Goal: Information Seeking & Learning: Understand process/instructions

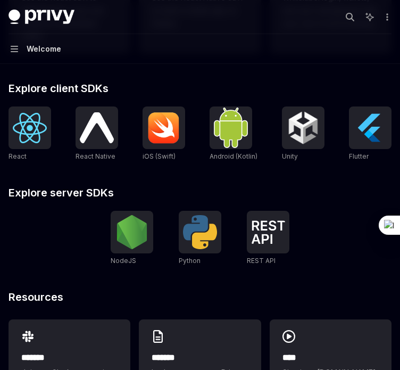
scroll to position [403, 0]
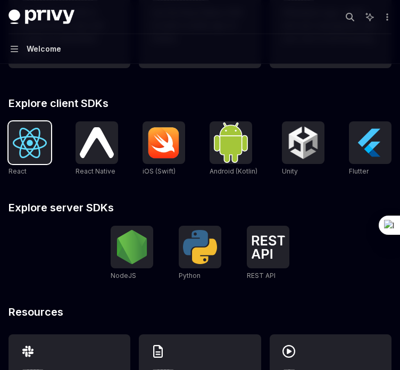
click at [46, 158] on img at bounding box center [30, 143] width 34 height 30
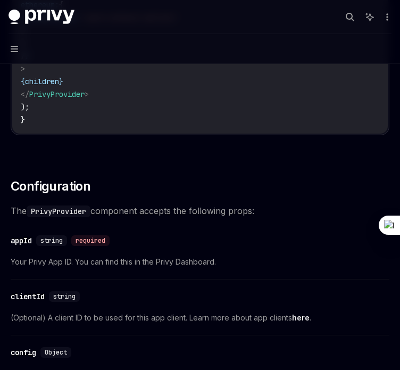
scroll to position [617, 0]
click at [55, 241] on span "string" at bounding box center [51, 240] width 22 height 9
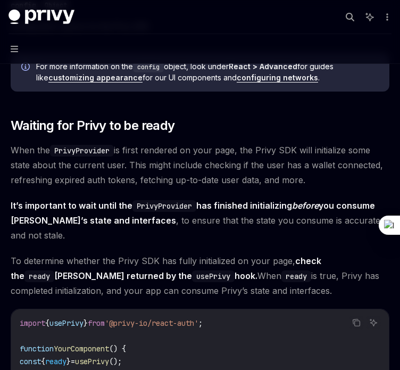
scroll to position [970, 0]
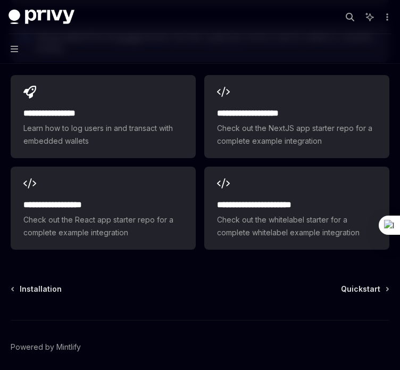
scroll to position [1461, 0]
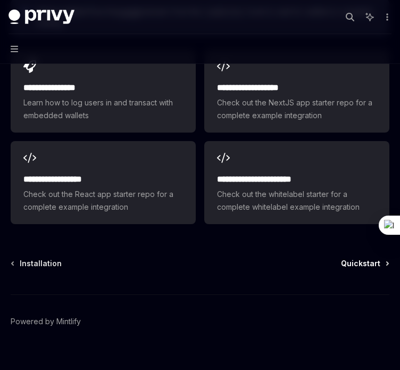
click at [352, 258] on span "Quickstart" at bounding box center [360, 263] width 39 height 11
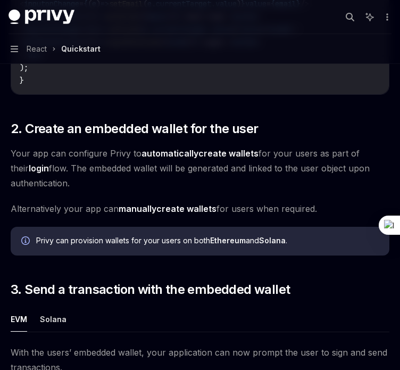
scroll to position [721, 0]
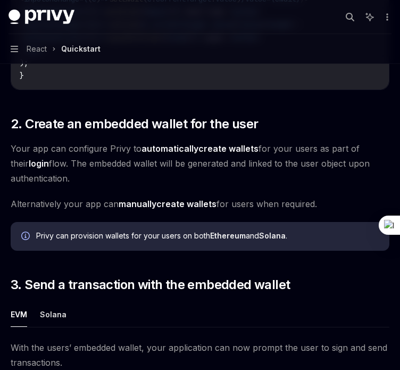
click at [209, 153] on link "automatically create wallets" at bounding box center [200, 148] width 117 height 11
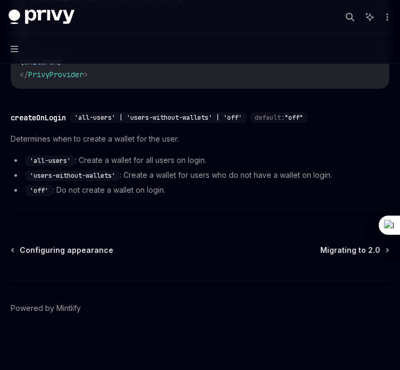
scroll to position [471, 0]
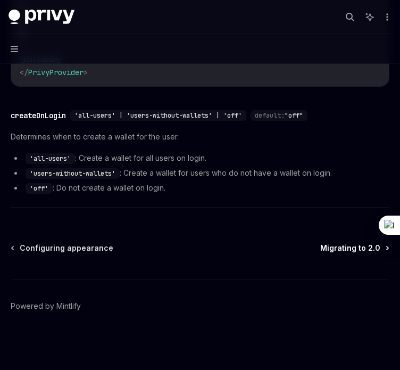
click at [341, 245] on span "Migrating to 2.0" at bounding box center [351, 248] width 60 height 11
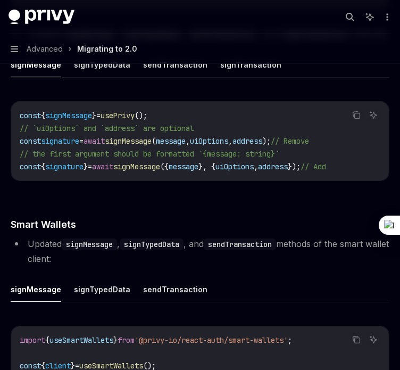
scroll to position [1631, 0]
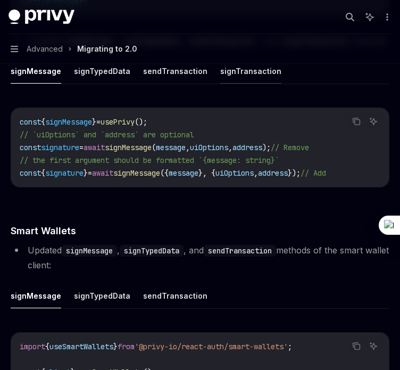
click at [238, 84] on button "signTransaction" at bounding box center [250, 71] width 61 height 25
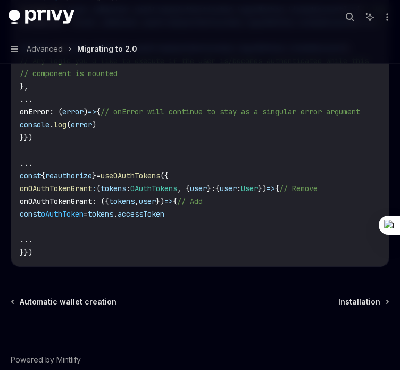
scroll to position [3138, 0]
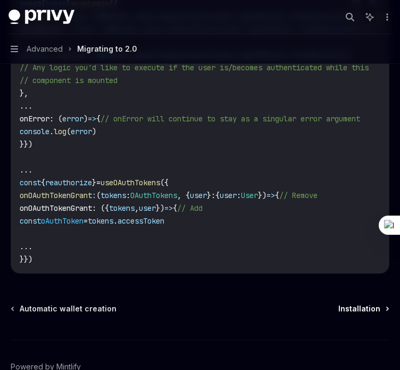
click at [357, 314] on span "Installation" at bounding box center [360, 308] width 42 height 11
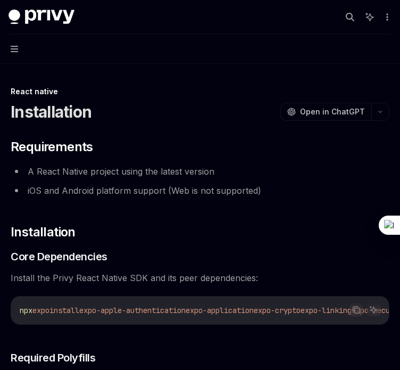
click at [66, 21] on img at bounding box center [42, 17] width 66 height 15
type textarea "*"
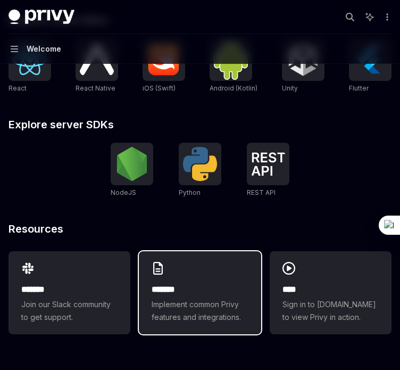
scroll to position [488, 0]
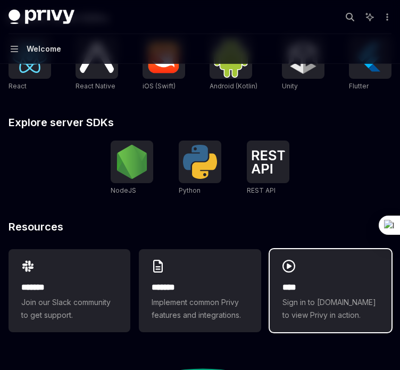
click at [315, 308] on span "Sign in to demo.privy.io to view Privy in action." at bounding box center [331, 309] width 96 height 26
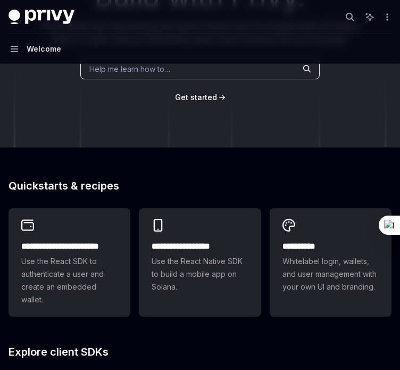
scroll to position [150, 0]
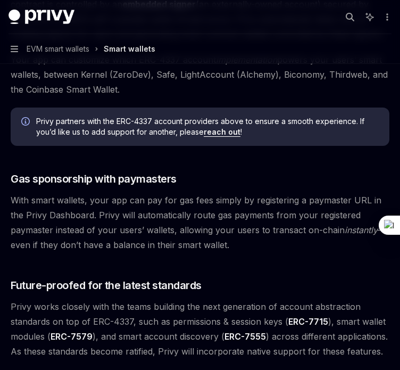
scroll to position [770, 0]
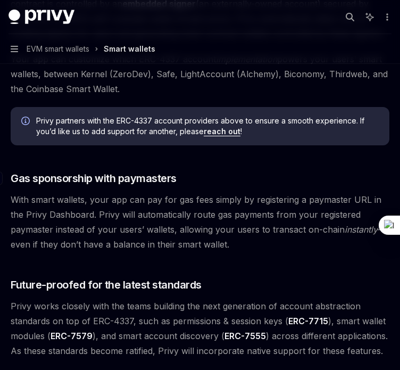
click at [147, 171] on span "Gas sponsorship with paymasters" at bounding box center [94, 178] width 166 height 15
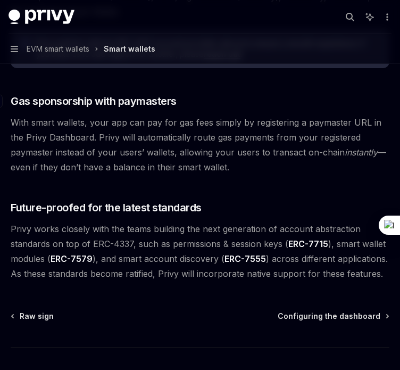
scroll to position [849, 0]
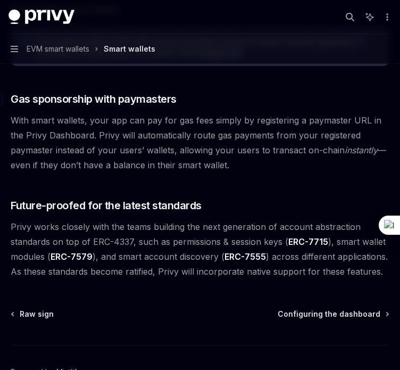
click at [114, 92] on span "Gas sponsorship with paymasters" at bounding box center [94, 99] width 166 height 15
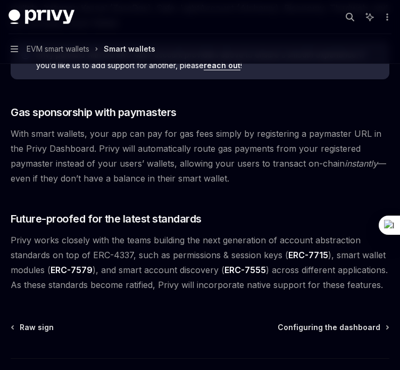
scroll to position [826, 0]
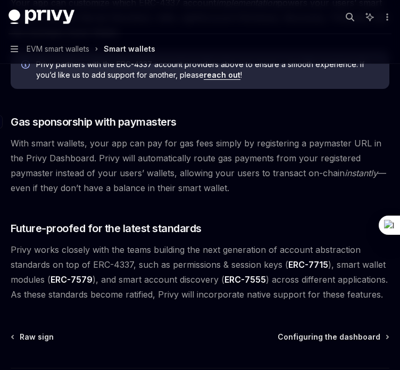
click at [152, 114] on span "Gas sponsorship with paymasters" at bounding box center [94, 121] width 166 height 15
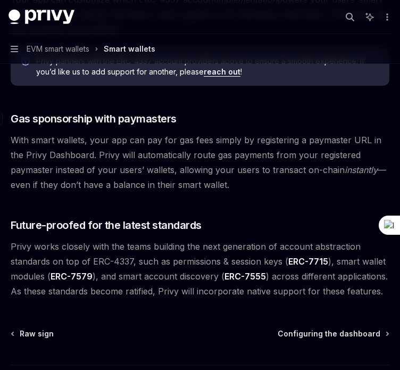
scroll to position [849, 0]
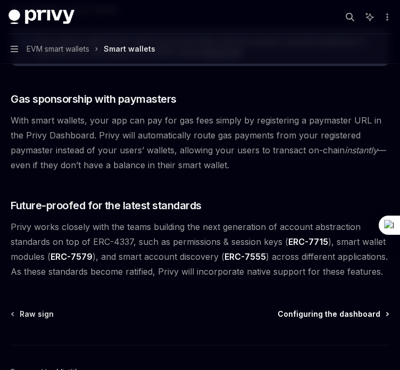
click at [299, 309] on span "Configuring the dashboard" at bounding box center [329, 314] width 103 height 11
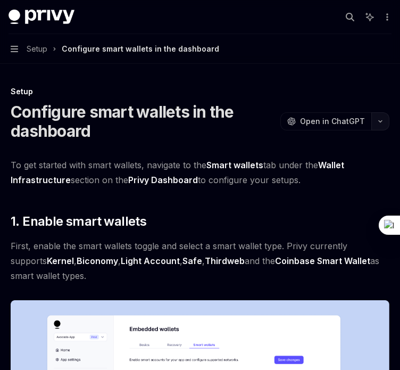
click at [375, 127] on button "button" at bounding box center [381, 121] width 18 height 18
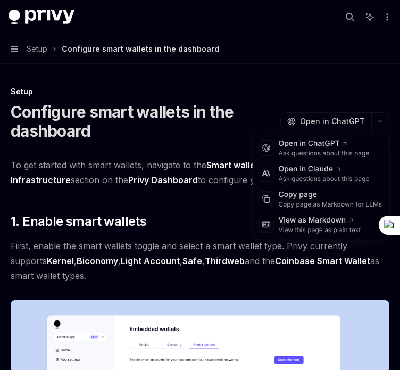
click at [292, 104] on div "Configure smart wallets in the dashboard OpenAI Open in ChatGPT" at bounding box center [200, 121] width 379 height 38
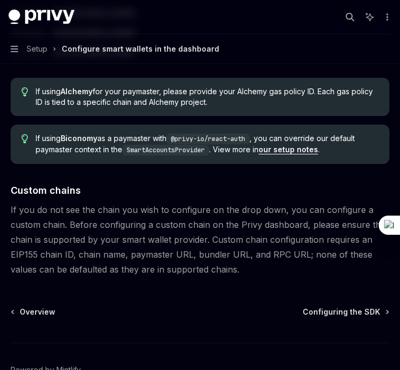
scroll to position [1477, 0]
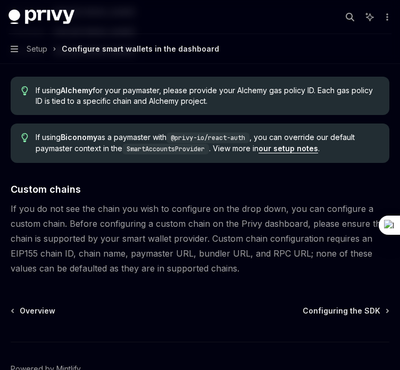
click at [351, 306] on span "Configuring the SDK" at bounding box center [342, 311] width 78 height 11
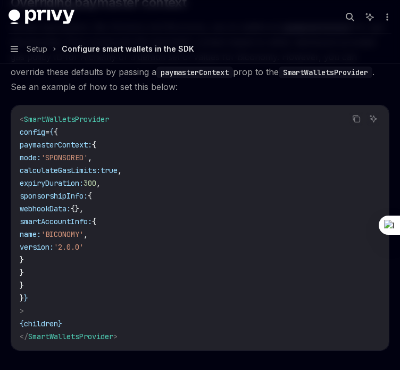
scroll to position [866, 0]
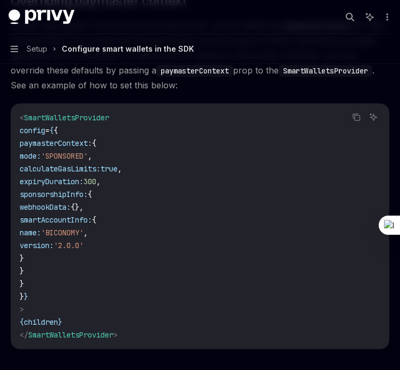
click at [268, 331] on code "< SmartWalletsProvider config = { { paymasterContext: { mode: 'SPONSORED' , cal…" at bounding box center [200, 226] width 361 height 230
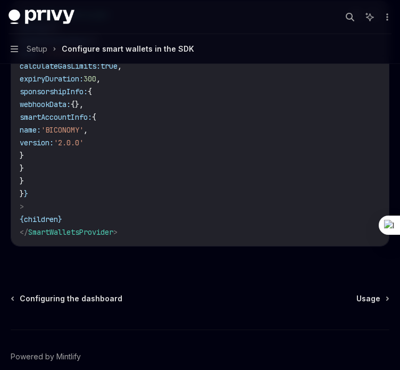
scroll to position [980, 0]
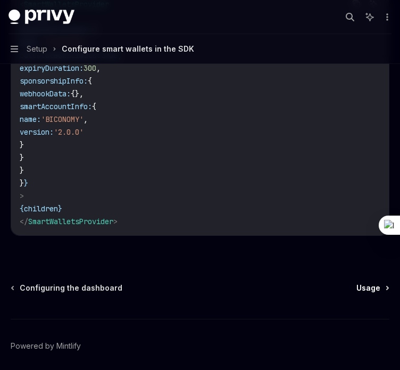
click at [380, 292] on span "Usage" at bounding box center [369, 288] width 24 height 11
type textarea "*"
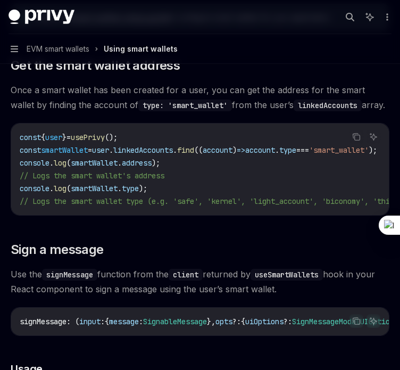
scroll to position [182, 0]
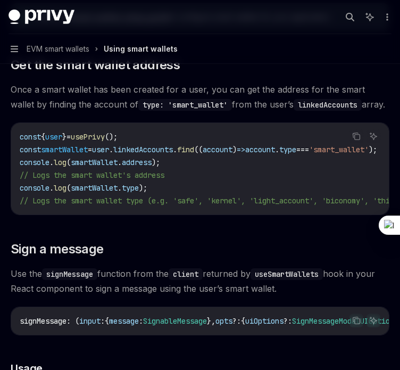
click at [320, 210] on div "const { user } = usePrivy (); const smartWallet = user . linkedAccounts . find …" at bounding box center [200, 169] width 378 height 92
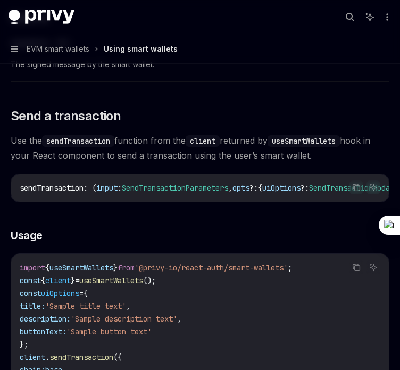
scroll to position [1498, 0]
